Goal: Transaction & Acquisition: Subscribe to service/newsletter

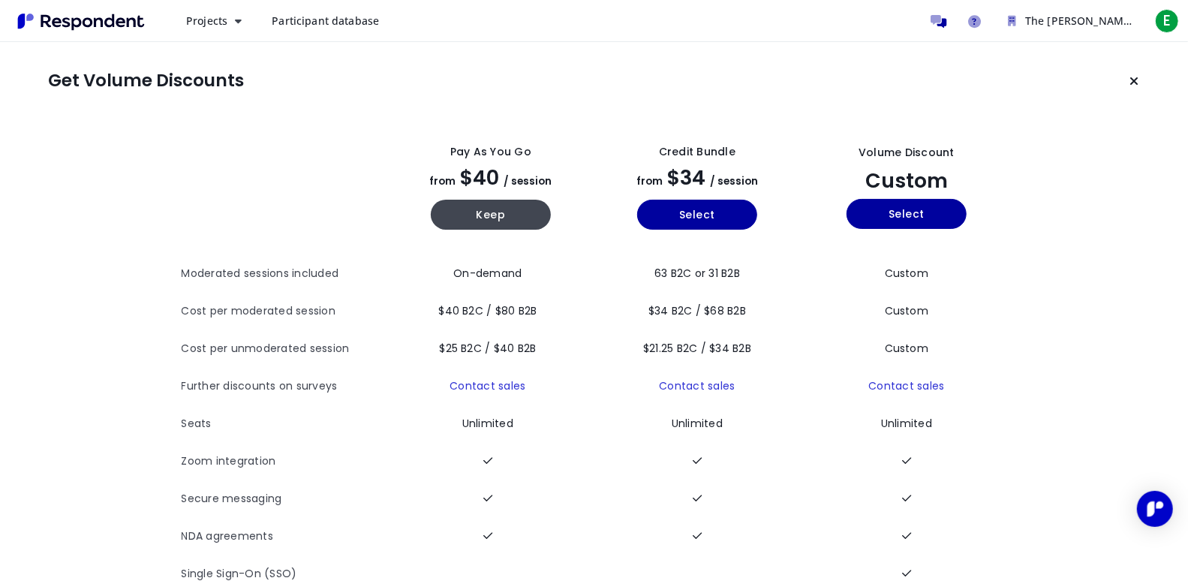
click at [467, 118] on div "Get Volume Discounts View all plan details Pay as you go from $40 / session Kee…" at bounding box center [594, 329] width 1188 height 575
click at [223, 82] on h1 "Get Volume Discounts" at bounding box center [146, 81] width 196 height 21
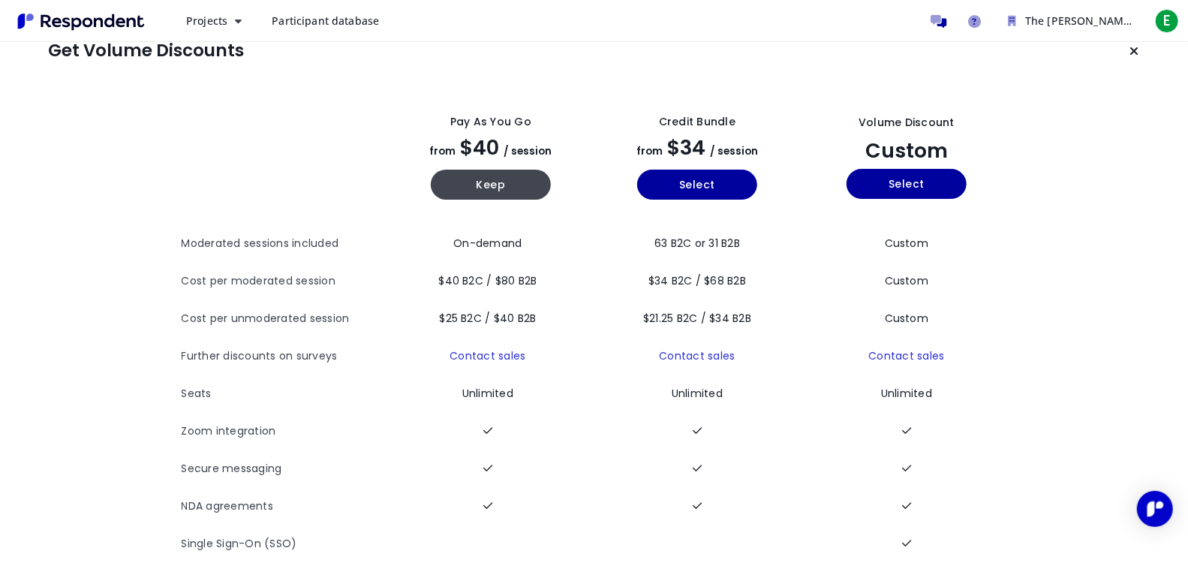
scroll to position [42, 0]
click at [302, 303] on th "Cost per unmoderated session" at bounding box center [285, 319] width 206 height 38
drag, startPoint x: 441, startPoint y: 305, endPoint x: 759, endPoint y: 305, distance: 318.3
click at [760, 305] on tr "Cost per unmoderated session $25 B2C / $40 B2B $21.25 B2C / $34 B2B Custom" at bounding box center [595, 319] width 826 height 38
click at [468, 273] on span "$40 B2C / $80 B2B" at bounding box center [487, 280] width 98 height 15
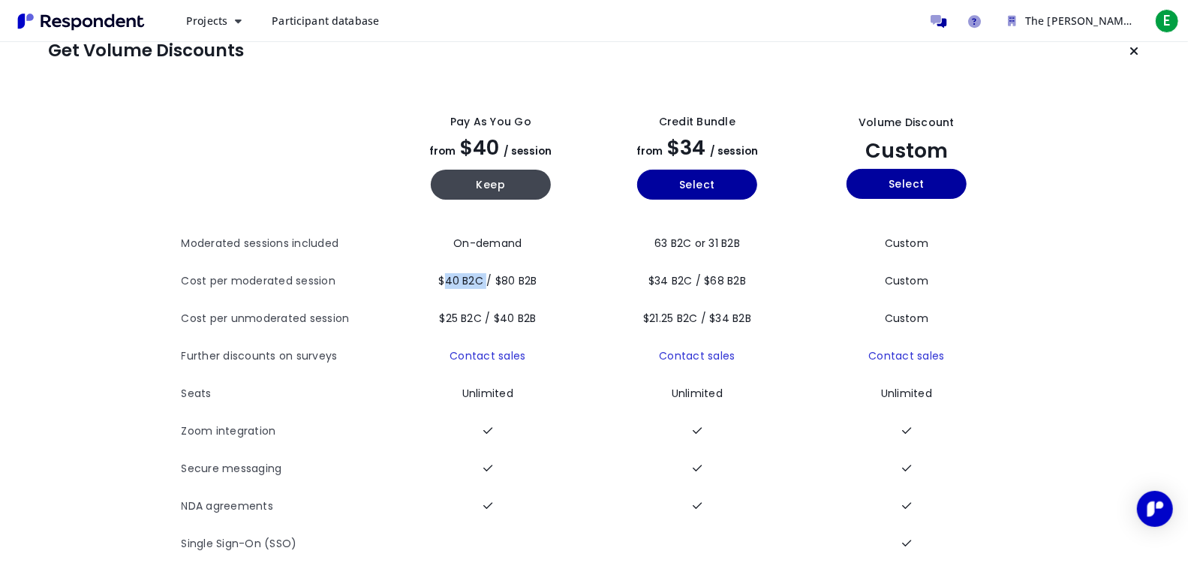
drag, startPoint x: 483, startPoint y: 269, endPoint x: 440, endPoint y: 268, distance: 42.8
click at [440, 273] on span "$40 B2C / $80 B2B" at bounding box center [487, 280] width 98 height 15
drag, startPoint x: 544, startPoint y: 267, endPoint x: 419, endPoint y: 275, distance: 125.6
click at [419, 275] on td "$40 B2C / $80 B2B" at bounding box center [491, 282] width 206 height 38
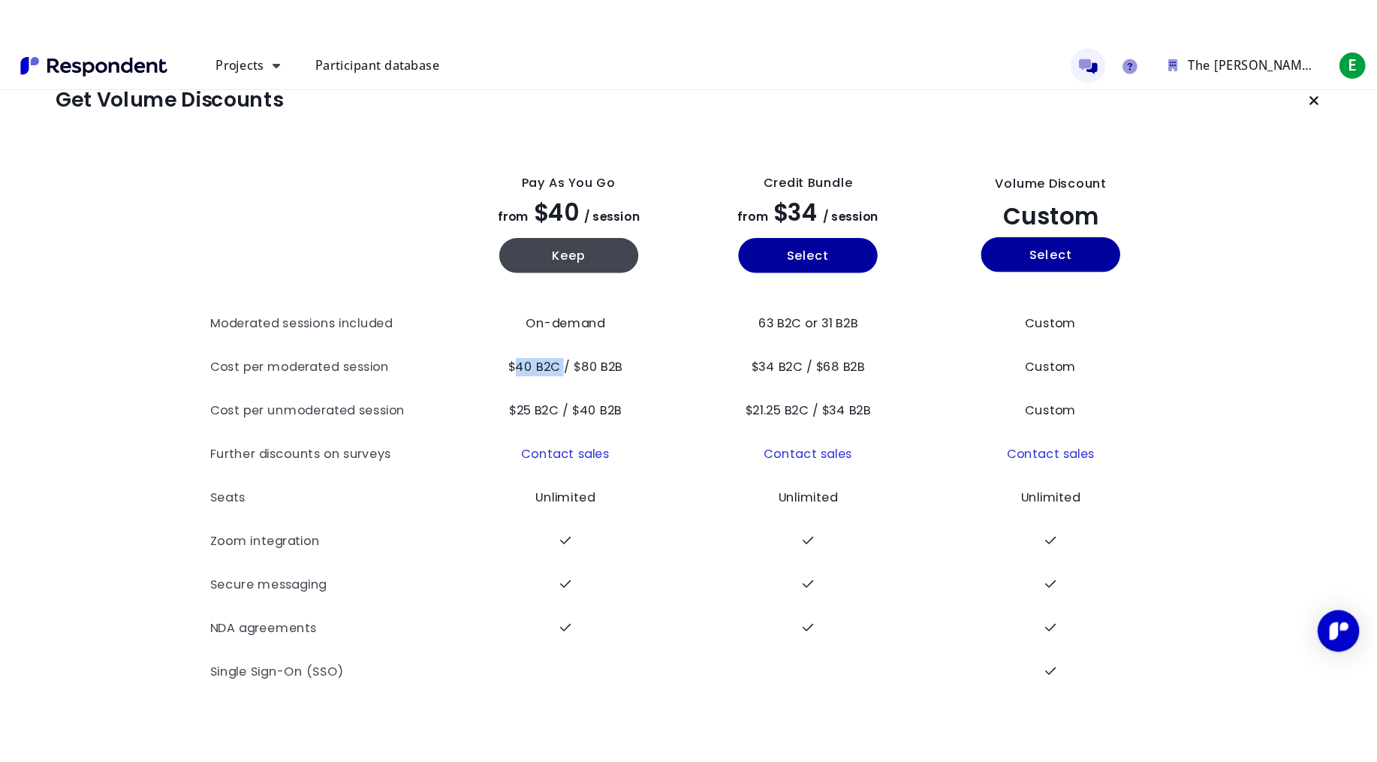
scroll to position [0, 0]
